Goal: Information Seeking & Learning: Learn about a topic

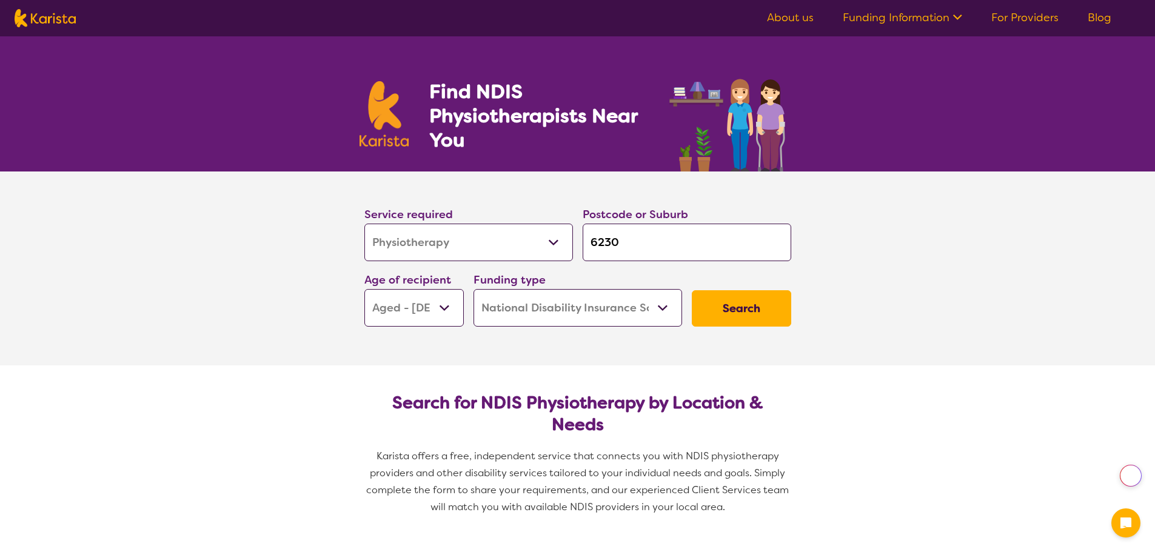
select select "Physiotherapy"
select select "AG"
select select "NDIS"
select select "Physiotherapy"
select select "AG"
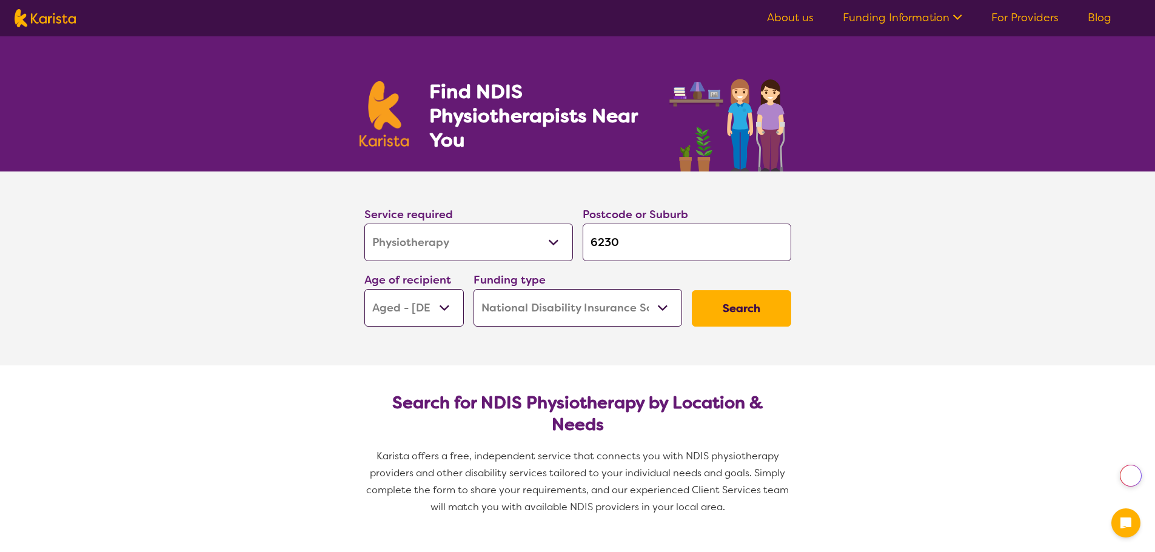
select select "NDIS"
click at [647, 249] on input "6230" at bounding box center [687, 243] width 209 height 38
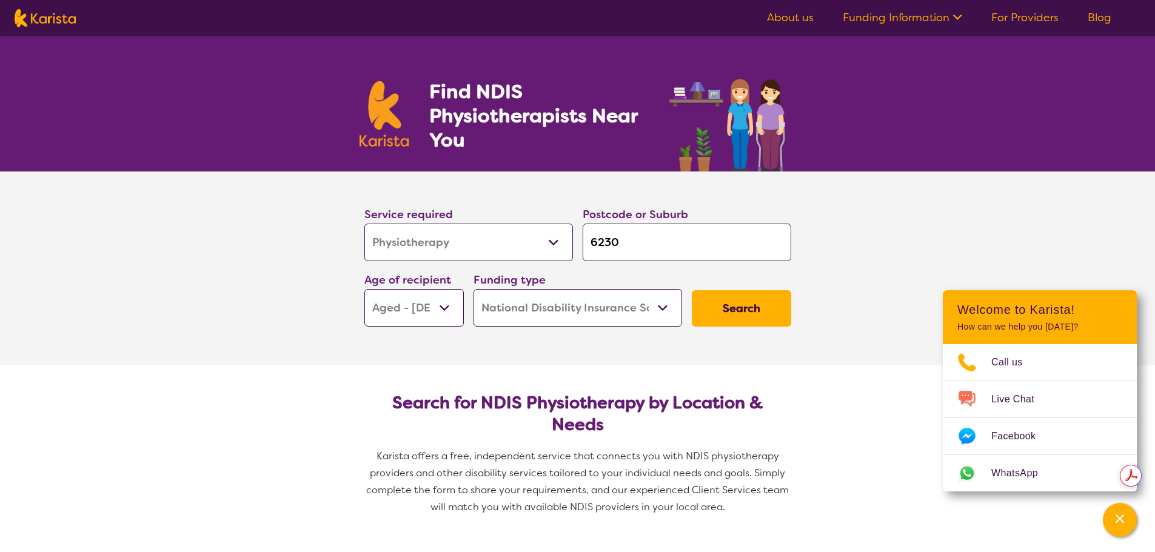
click at [647, 249] on input "6230" at bounding box center [687, 243] width 209 height 38
type input "6"
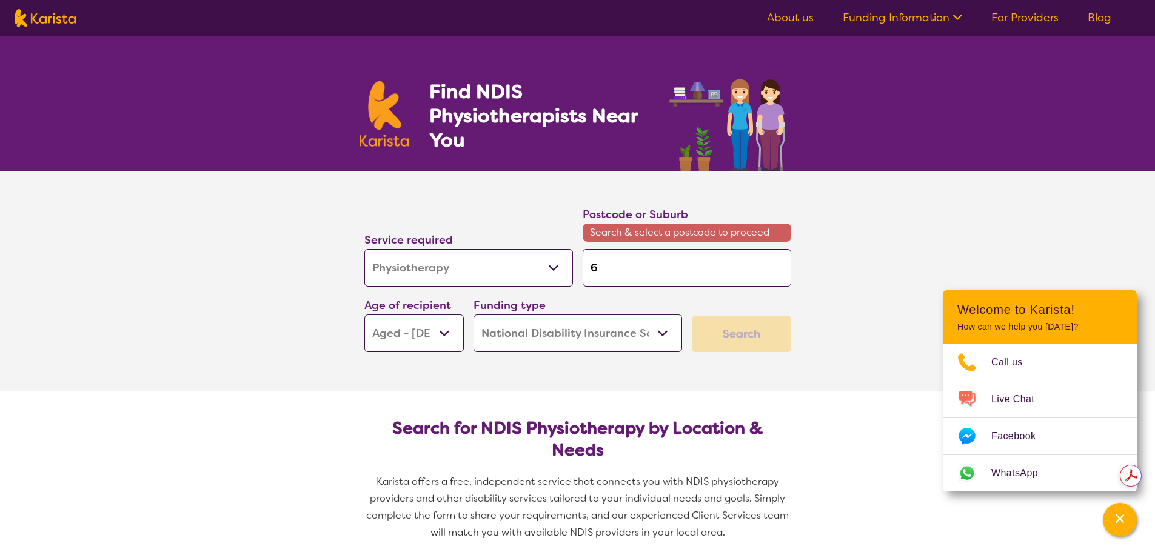
type input "60"
type input "605"
type input "60514"
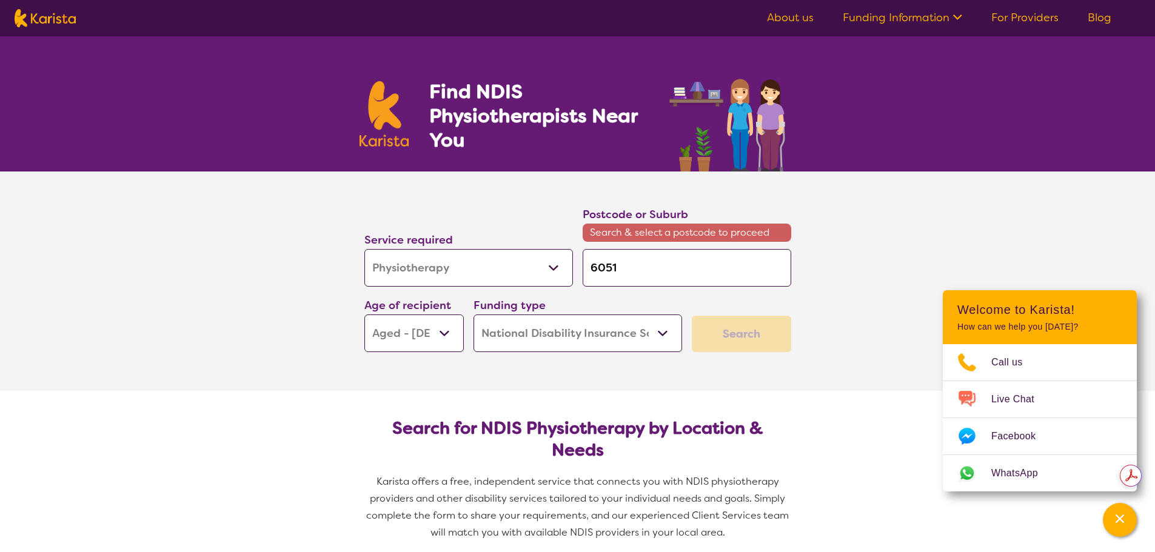
type input "60514"
type input "6051"
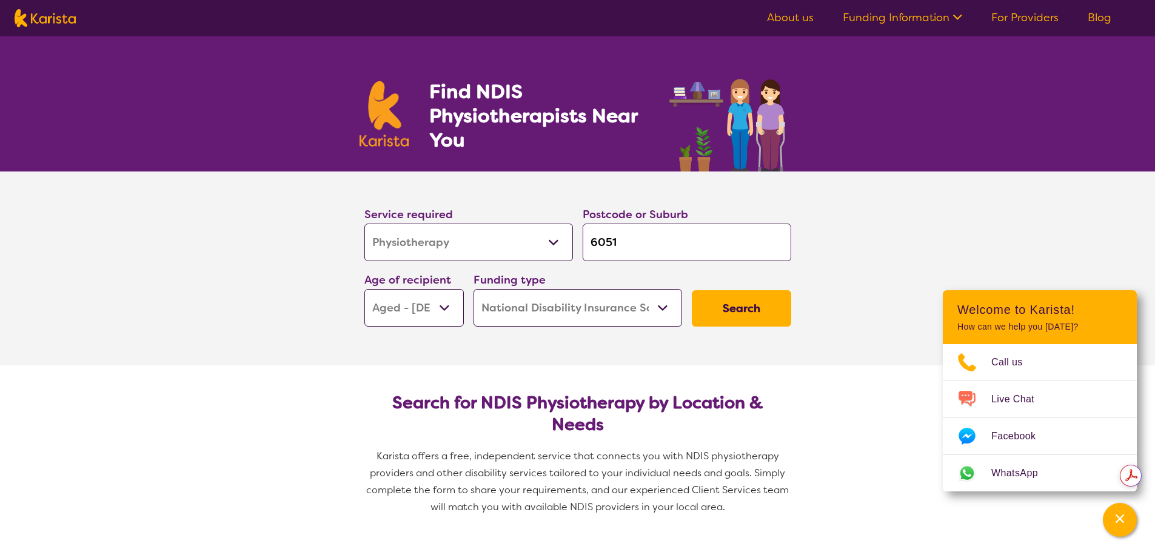
type input "605"
type input "60"
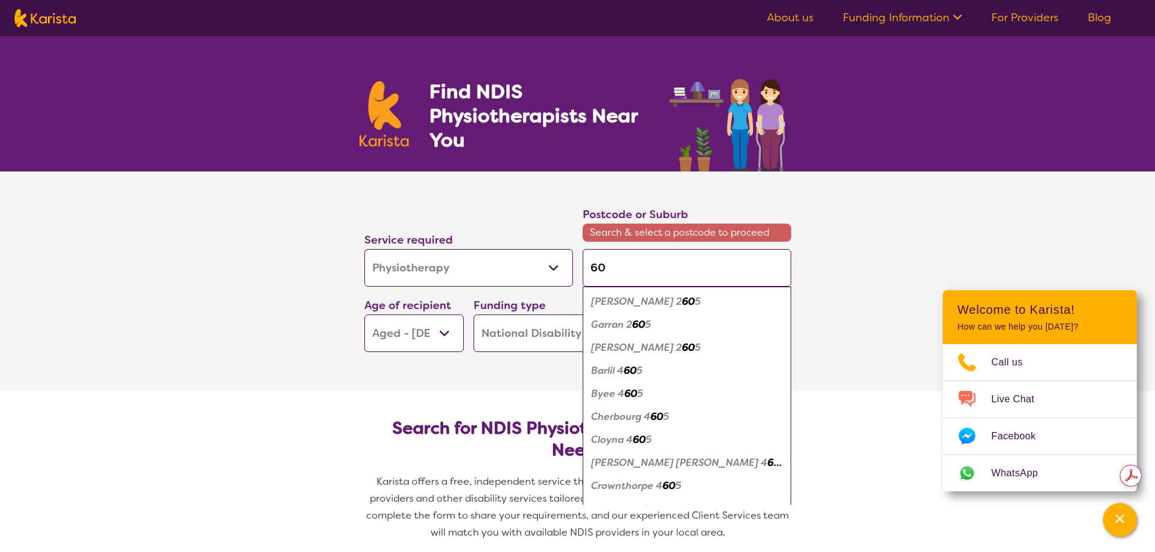
type input "605"
type input "6051"
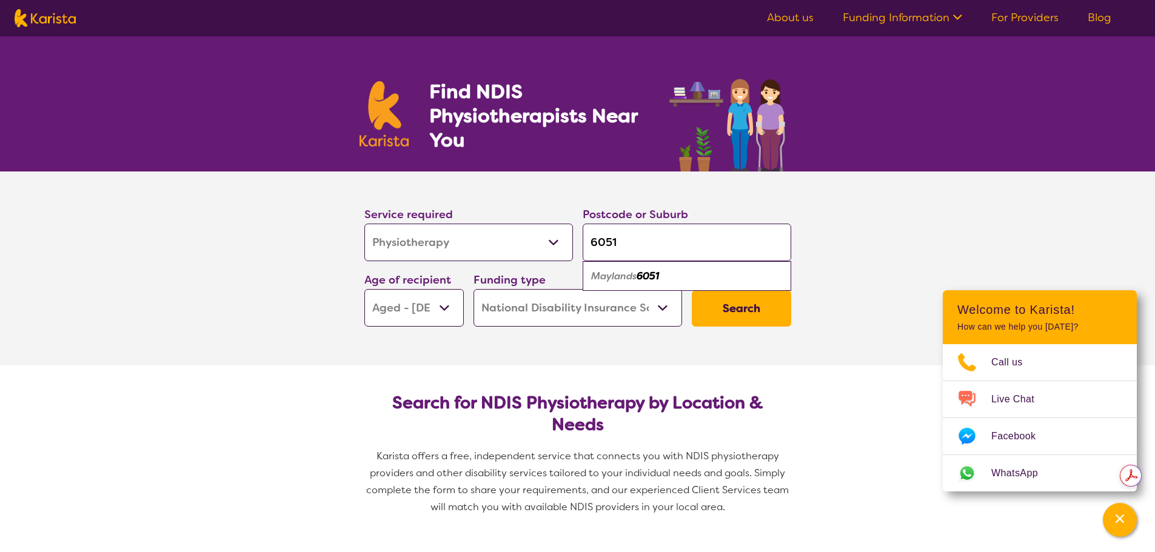
type input "6051"
click at [646, 277] on em "6051" at bounding box center [648, 276] width 22 height 13
click at [444, 317] on select "Early Childhood - 0 to 9 Child - 10 to 11 Adolescent - 12 to 17 Adult - 18 to 6…" at bounding box center [413, 308] width 99 height 38
select select "AD"
click at [364, 289] on select "Early Childhood - 0 to 9 Child - 10 to 11 Adolescent - 12 to 17 Adult - 18 to 6…" at bounding box center [413, 308] width 99 height 38
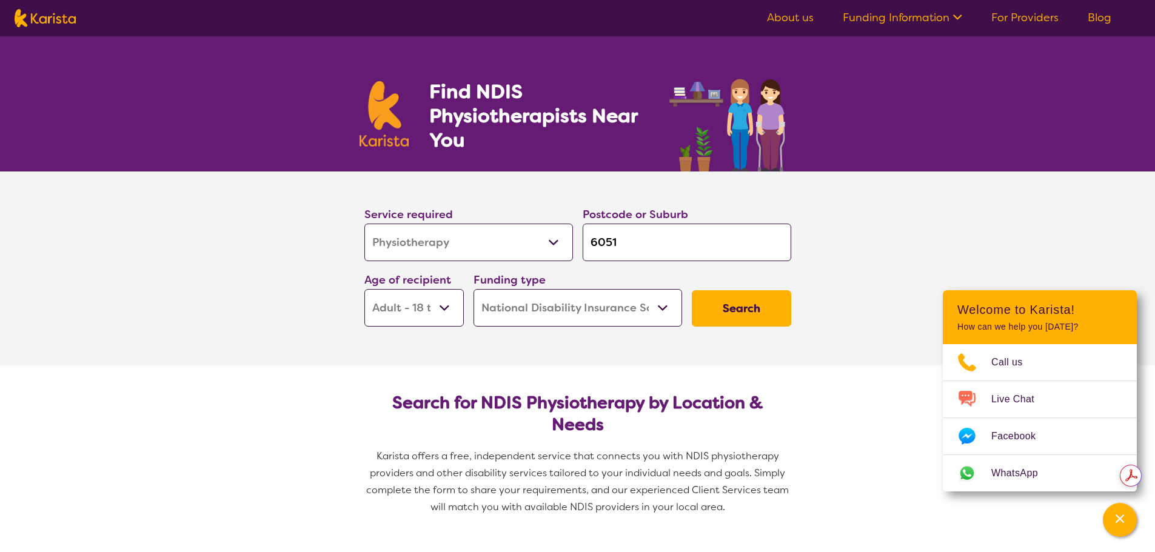
select select "AD"
click at [722, 314] on button "Search" at bounding box center [741, 308] width 99 height 36
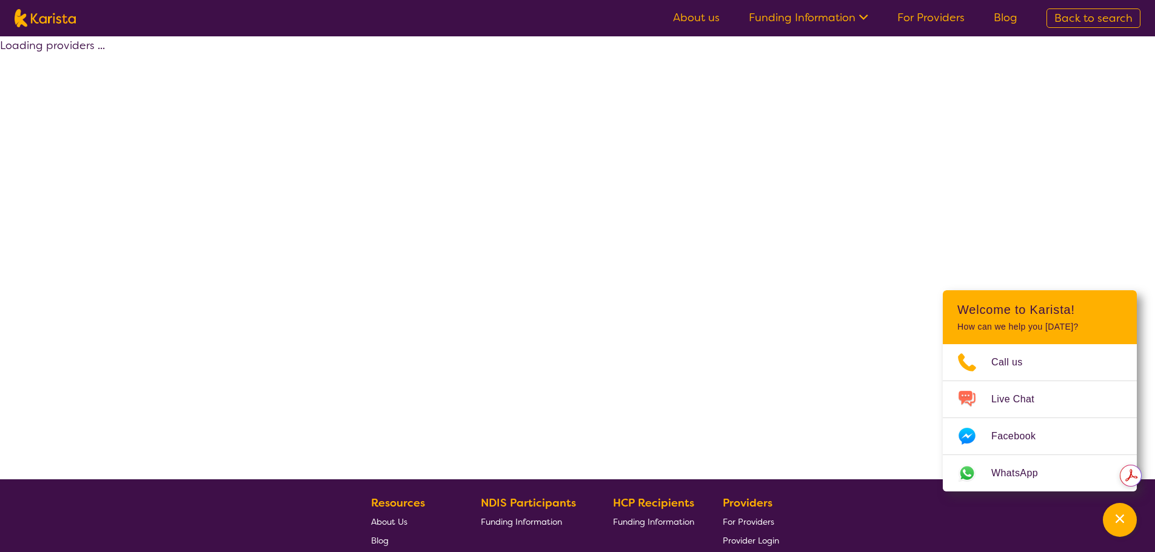
select select "by_score"
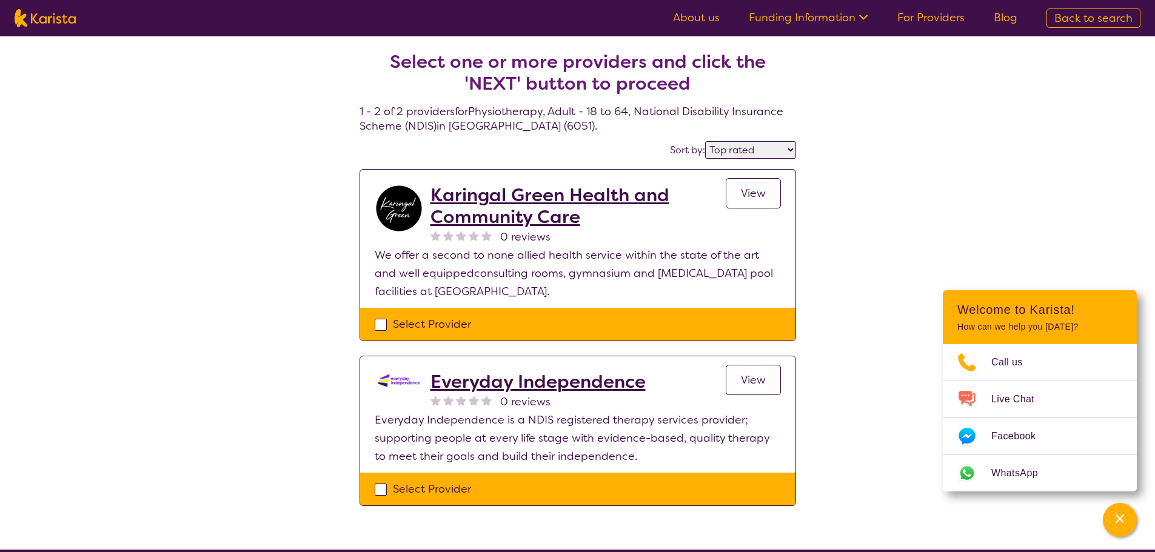
click at [753, 187] on span "View" at bounding box center [753, 193] width 25 height 15
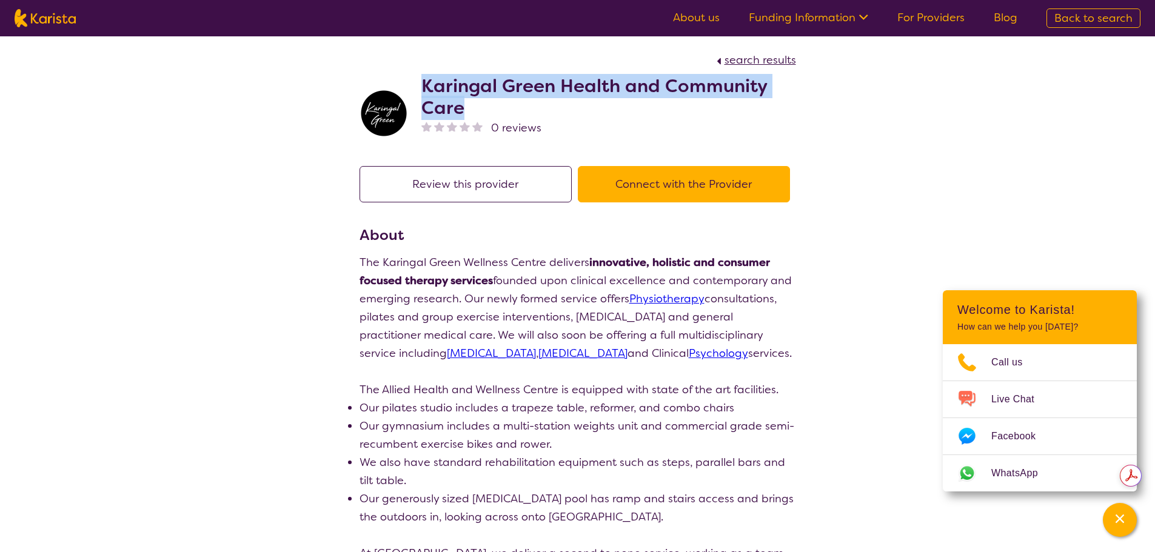
drag, startPoint x: 420, startPoint y: 83, endPoint x: 589, endPoint y: 99, distance: 169.9
click at [589, 99] on div "Karingal Green Health and Community Care 0 reviews" at bounding box center [578, 110] width 437 height 82
copy h2 "Karingal Green Health and Community Care"
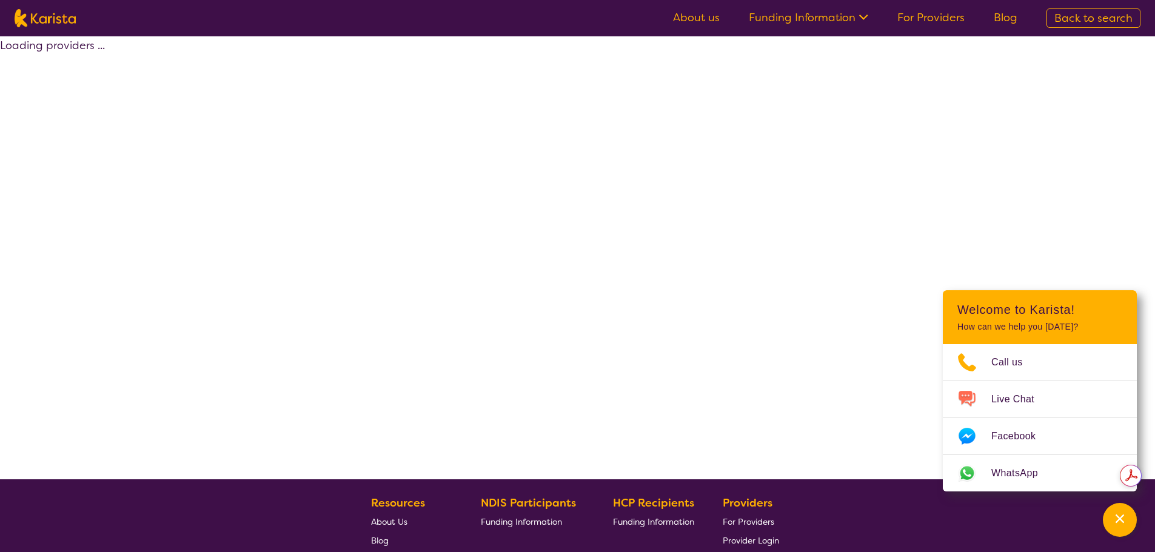
select select "by_score"
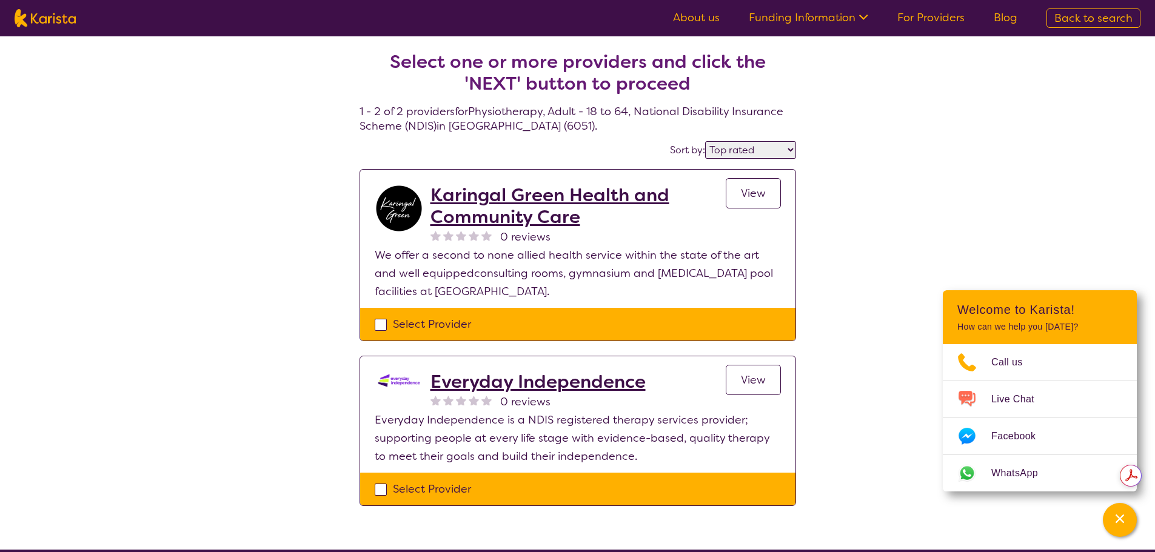
click at [492, 390] on h2 "Everyday Independence" at bounding box center [537, 382] width 215 height 22
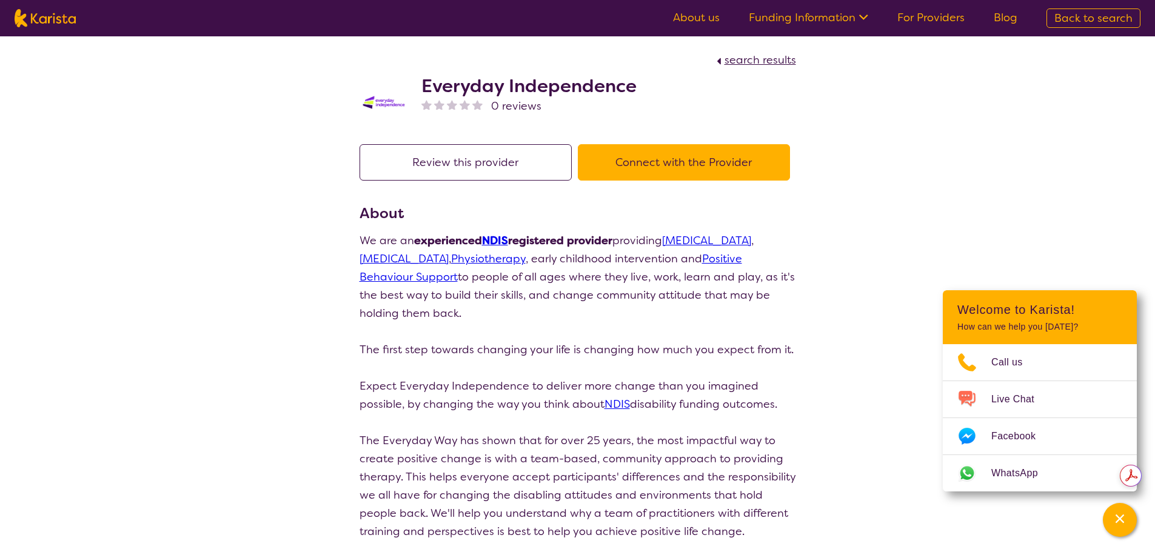
click at [498, 93] on h2 "Everyday Independence" at bounding box center [528, 86] width 215 height 22
copy h2 "Everyday Independence"
